Goal: Transaction & Acquisition: Purchase product/service

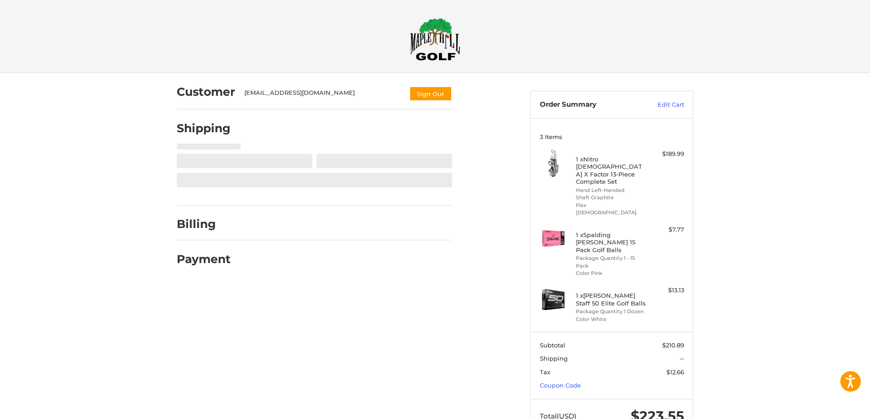
scroll to position [3, 0]
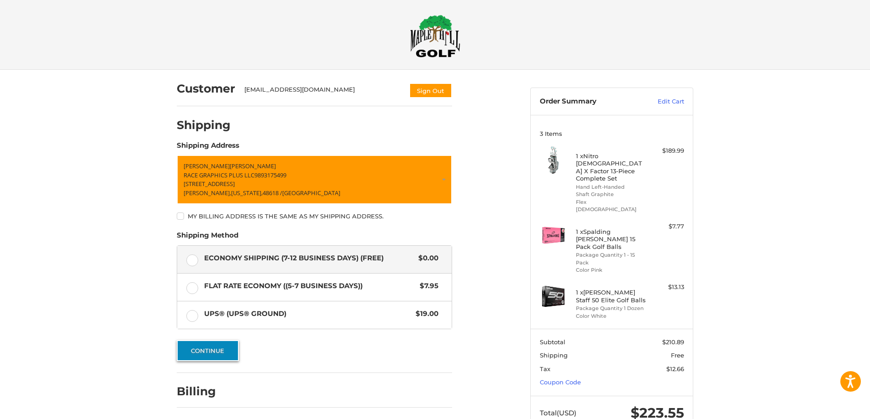
click at [208, 344] on button "Continue" at bounding box center [208, 351] width 62 height 21
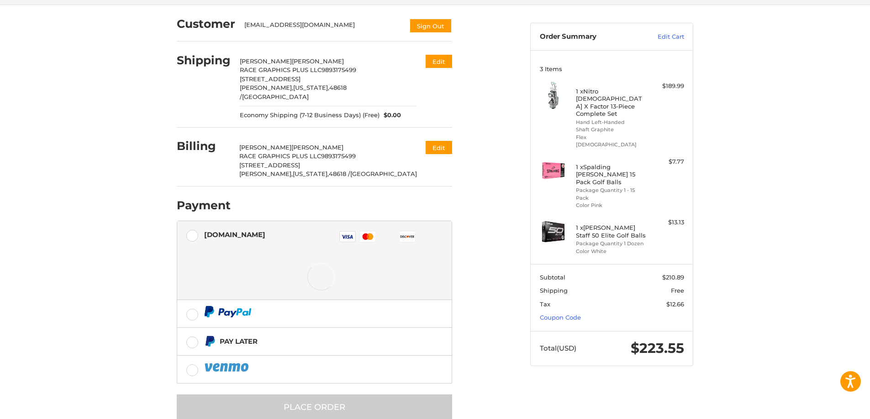
scroll to position [75, 0]
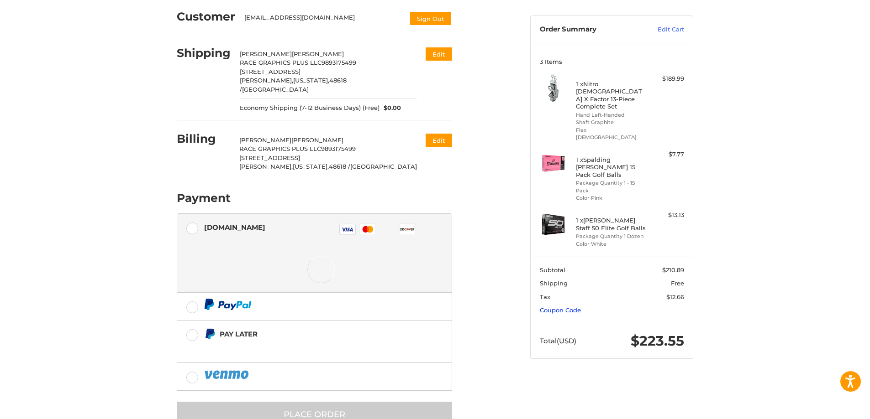
click at [567, 307] on link "Coupon Code" at bounding box center [560, 310] width 41 height 7
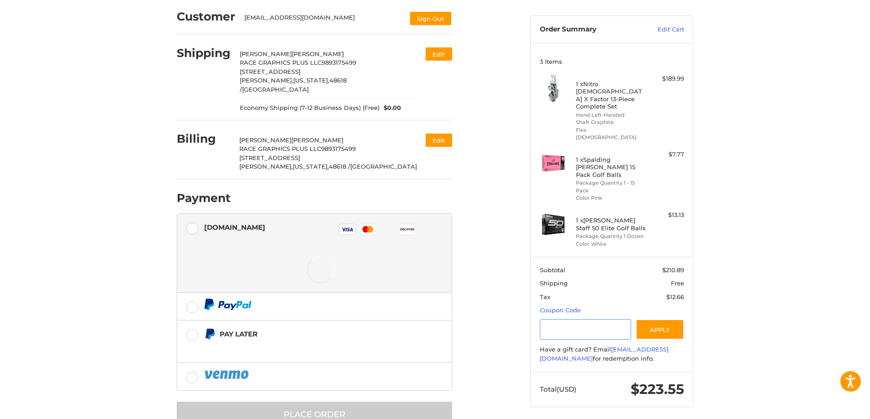
click at [571, 320] on input "Gift Certificate or Coupon Code" at bounding box center [586, 330] width 92 height 21
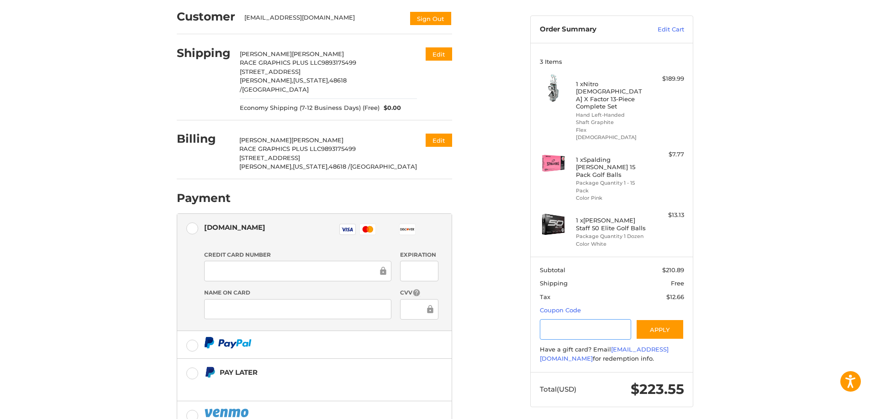
click at [596, 320] on input "Gift Certificate or Coupon Code" at bounding box center [586, 330] width 92 height 21
paste input "********"
click at [568, 320] on input "Gift Certificate or Coupon Code" at bounding box center [586, 330] width 92 height 21
type input "********"
drag, startPoint x: 567, startPoint y: 299, endPoint x: 723, endPoint y: 296, distance: 156.1
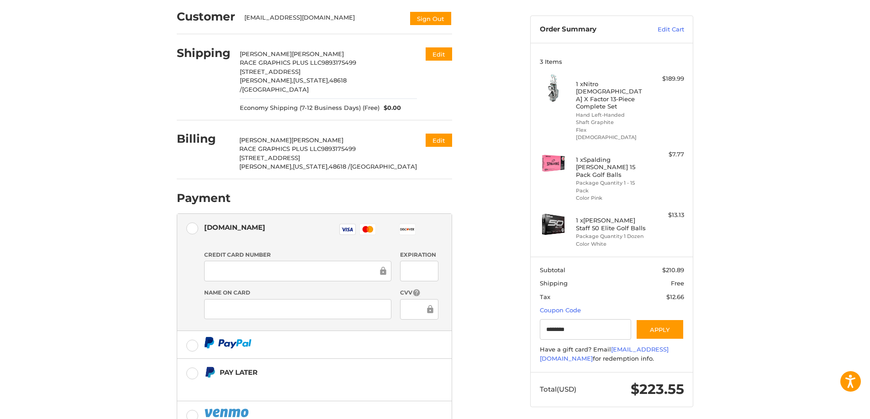
click at [723, 296] on div "Customer [EMAIL_ADDRESS][DOMAIN_NAME] Sign Out Shipping [PERSON_NAME] RACE GRAP…" at bounding box center [435, 242] width 870 height 489
click at [658, 320] on button "Apply" at bounding box center [659, 330] width 48 height 21
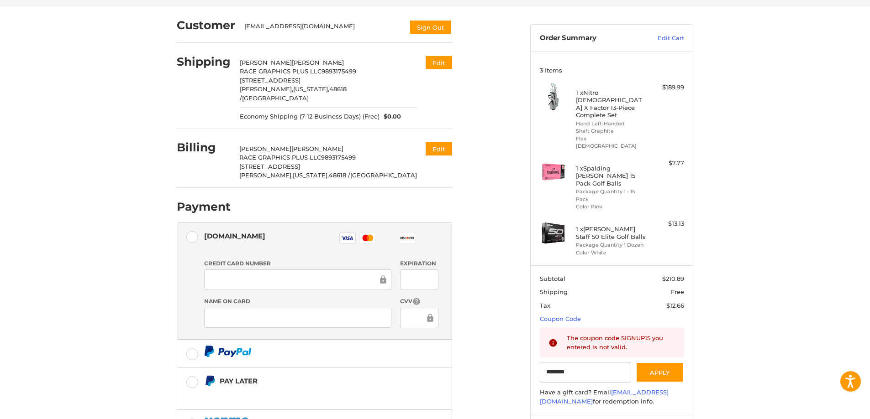
scroll to position [0, 0]
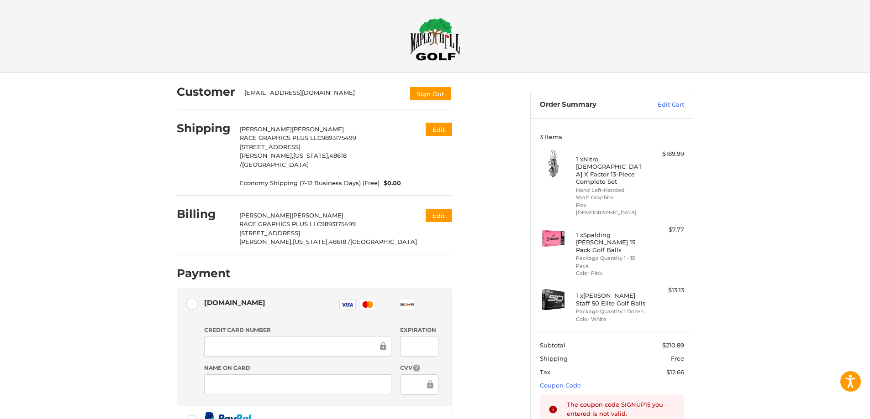
click at [445, 36] on img at bounding box center [435, 39] width 50 height 43
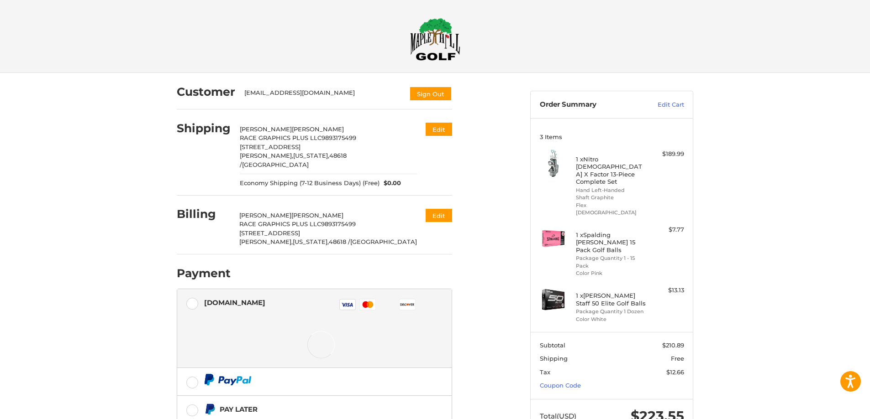
scroll to position [75, 0]
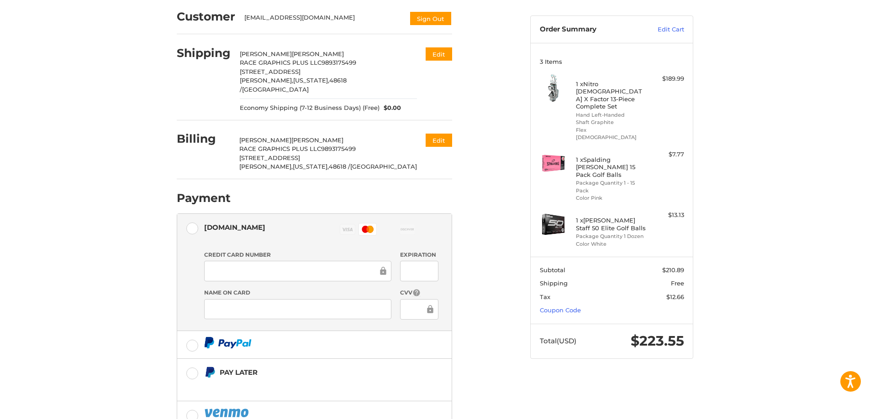
click at [115, 301] on div "Customer info@racegraphicsplus.com Sign Out Shipping Kenneth Germain RACE GRAPH…" at bounding box center [435, 242] width 870 height 489
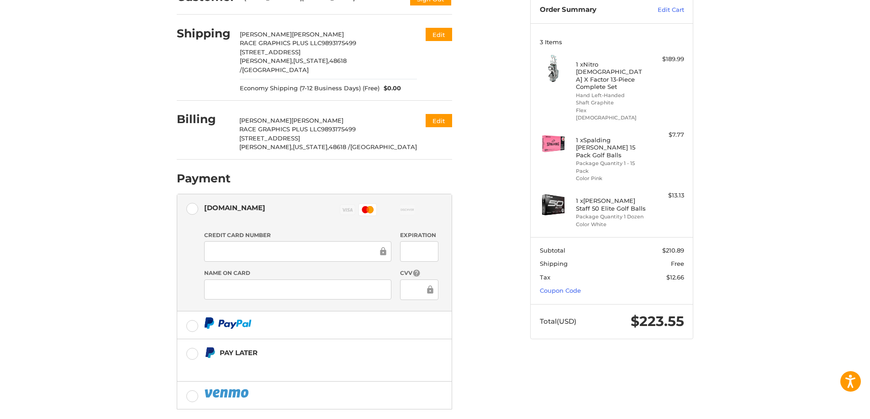
scroll to position [134, 0]
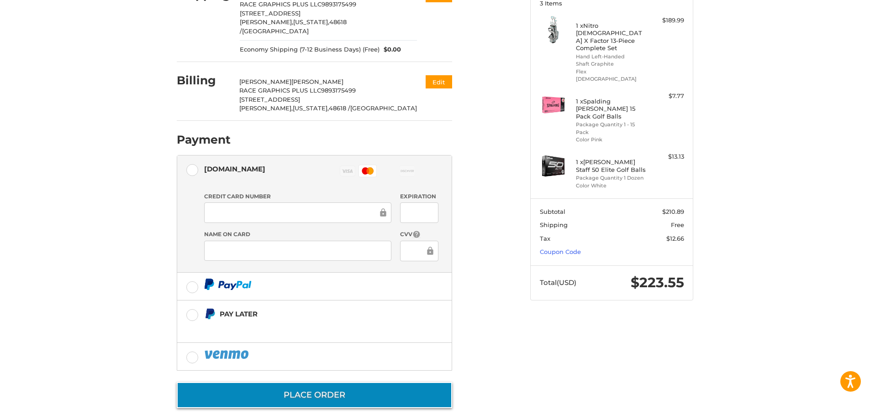
click at [354, 383] on button "Place Order" at bounding box center [314, 396] width 275 height 26
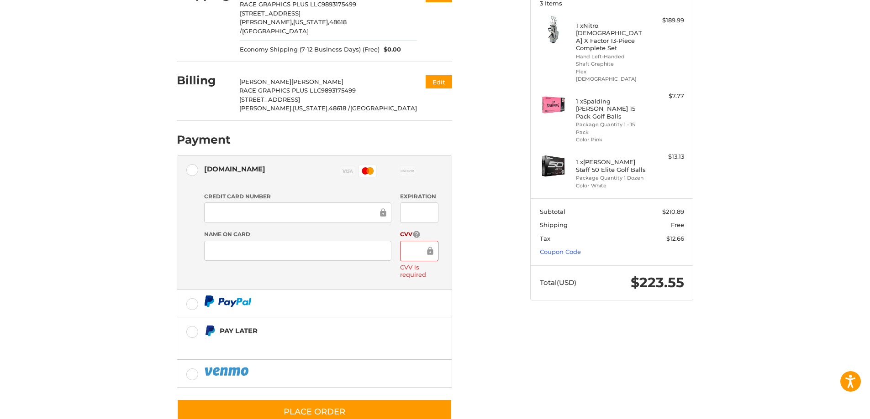
click at [414, 248] on div at bounding box center [419, 251] width 38 height 21
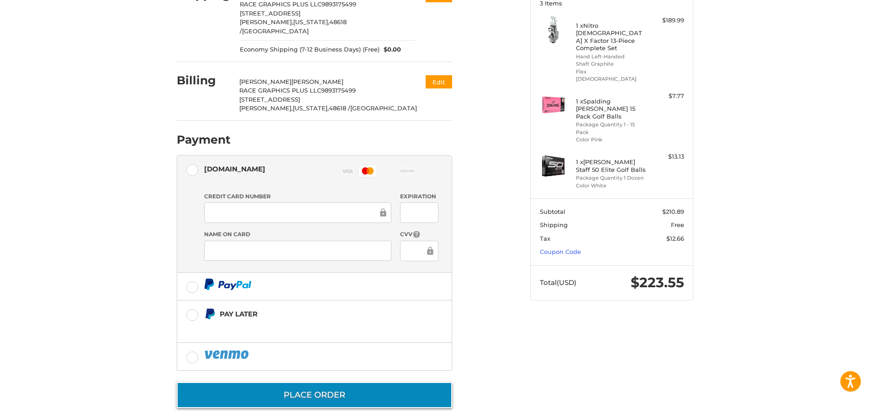
click at [317, 384] on button "Place Order" at bounding box center [314, 396] width 275 height 26
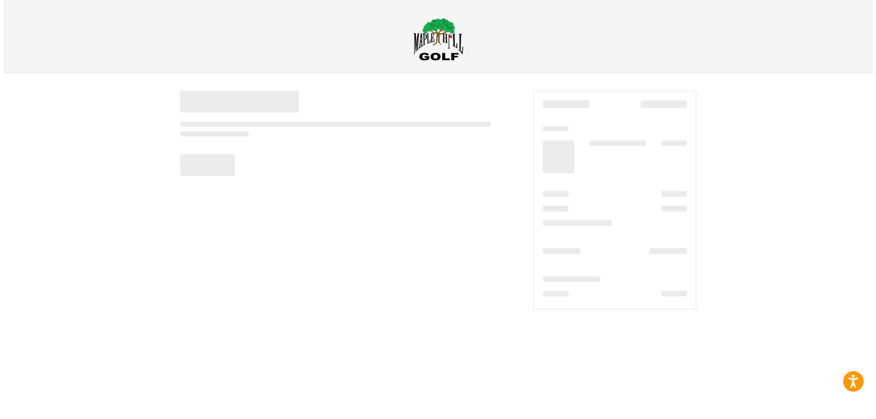
scroll to position [0, 0]
